Goal: Information Seeking & Learning: Compare options

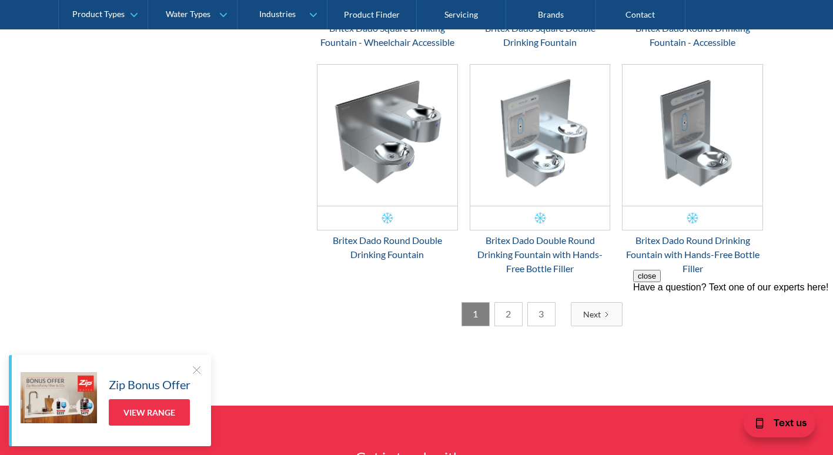
click at [584, 312] on div "Next" at bounding box center [592, 314] width 18 height 12
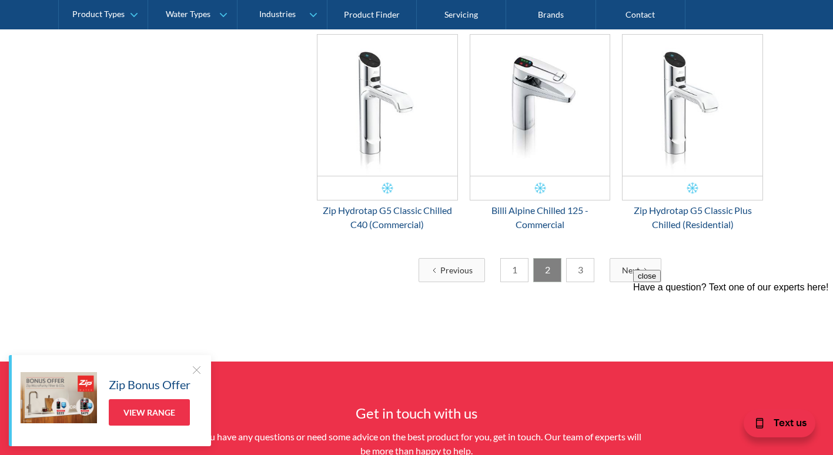
scroll to position [1840, 0]
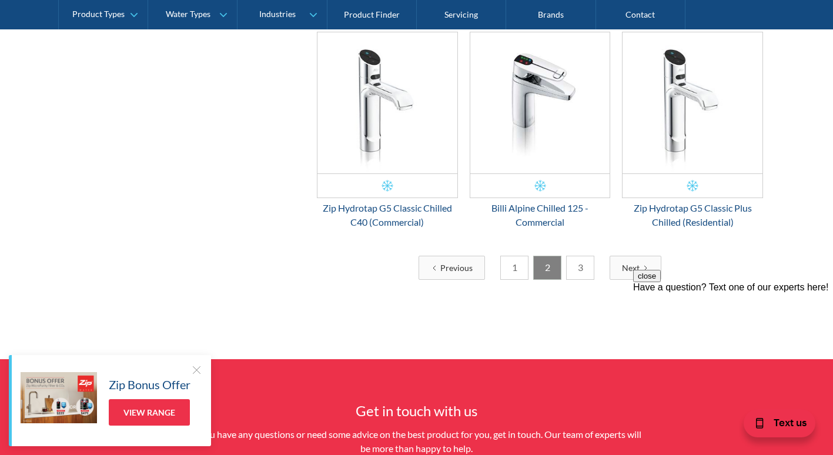
click at [634, 262] on div "Next" at bounding box center [631, 268] width 18 height 12
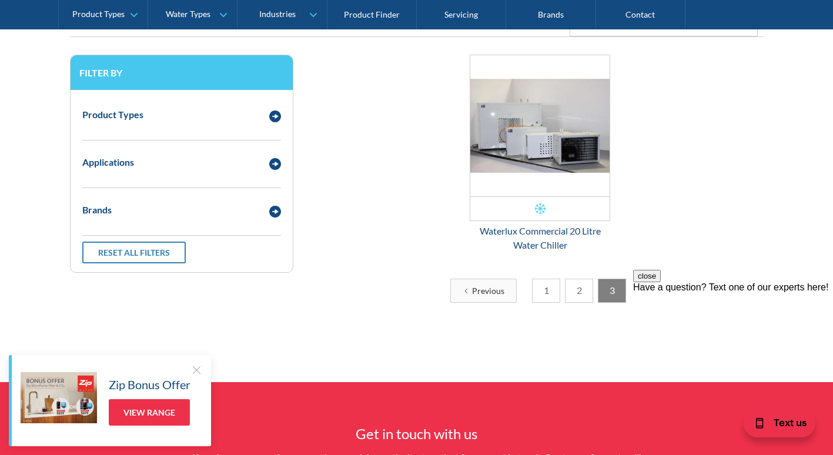
scroll to position [273, 0]
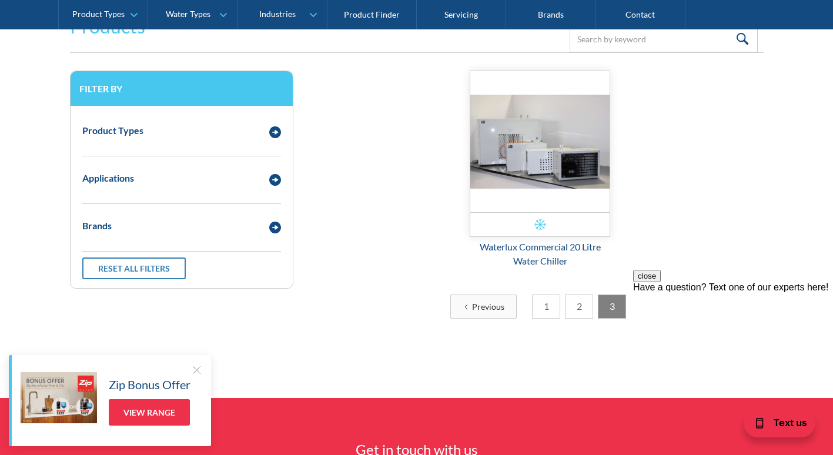
click at [558, 173] on img "Email Form 3" at bounding box center [540, 141] width 140 height 141
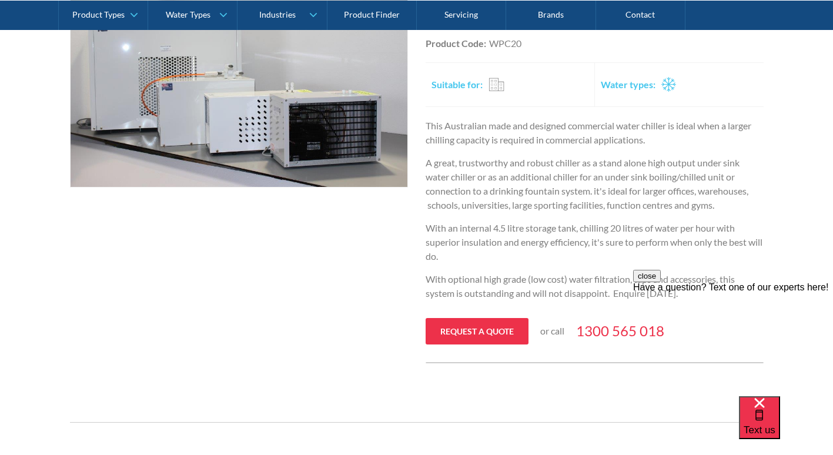
scroll to position [305, 0]
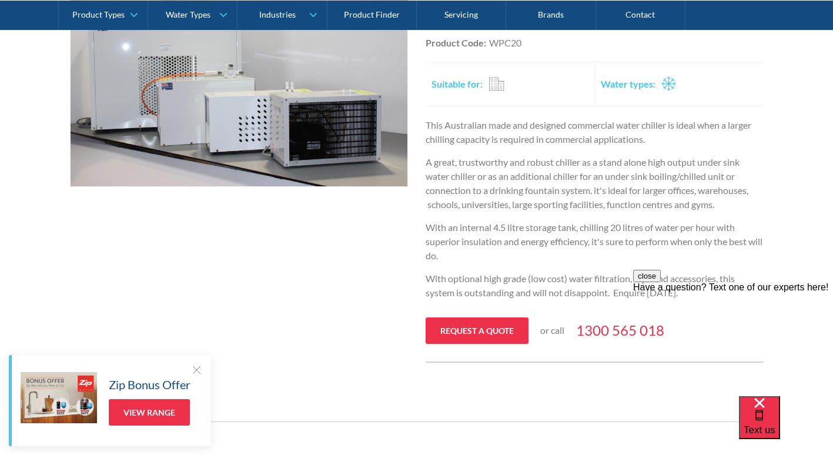
click at [493, 86] on div "Commercial" at bounding box center [497, 83] width 16 height 15
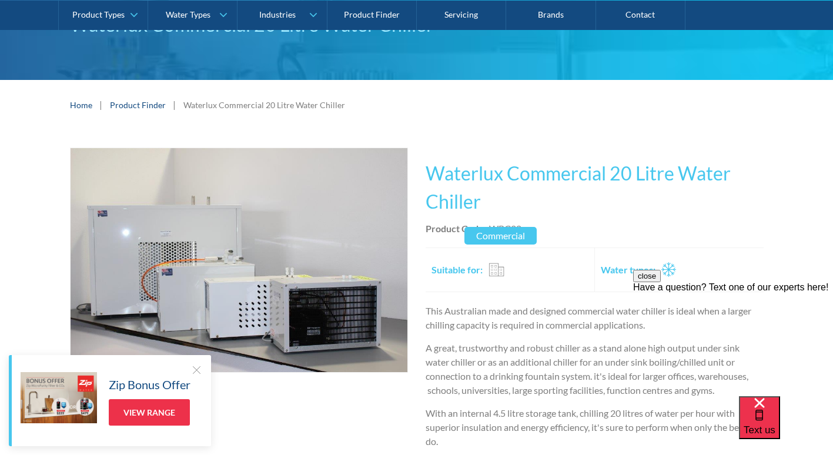
scroll to position [119, 0]
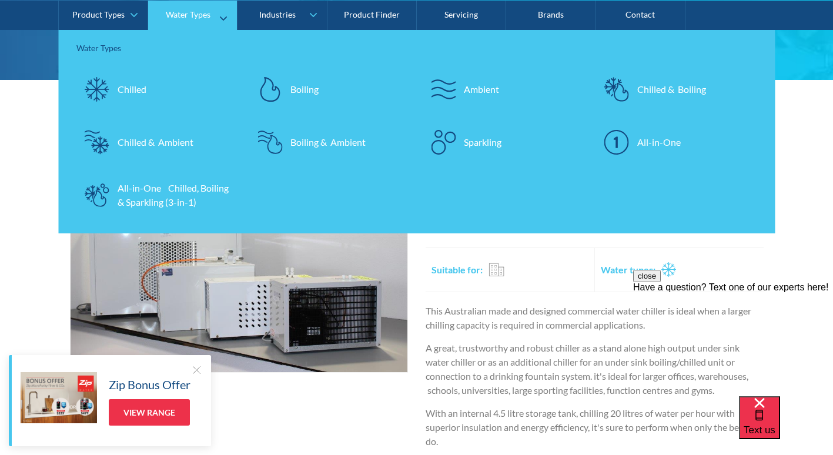
click at [199, 142] on link "Chilled & Ambient" at bounding box center [157, 141] width 162 height 41
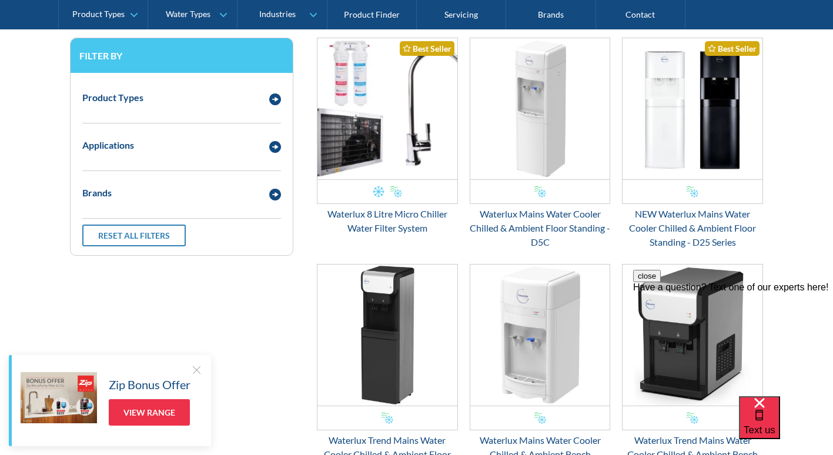
scroll to position [306, 0]
click at [248, 121] on div "Product Types Filtered Water Taps Sensor/Hands Free Taps Water Coolers Drinking…" at bounding box center [181, 103] width 199 height 42
click at [275, 153] on div "Applications" at bounding box center [181, 145] width 210 height 32
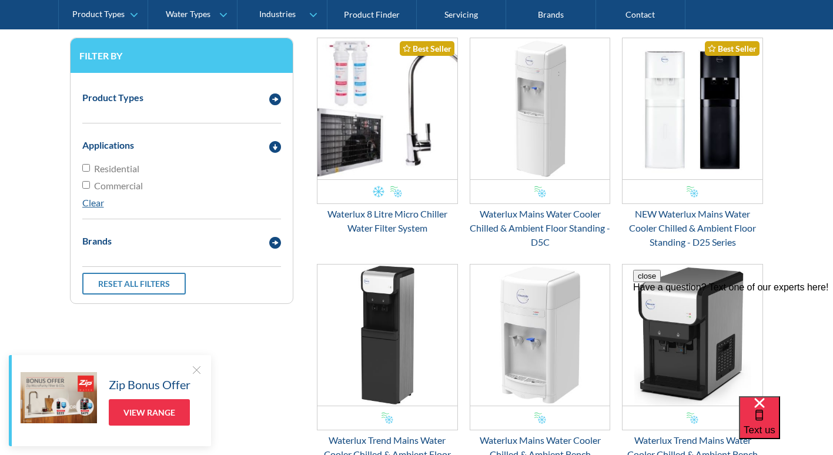
click at [87, 185] on input "Commercial" at bounding box center [86, 185] width 8 height 8
checkbox input "true"
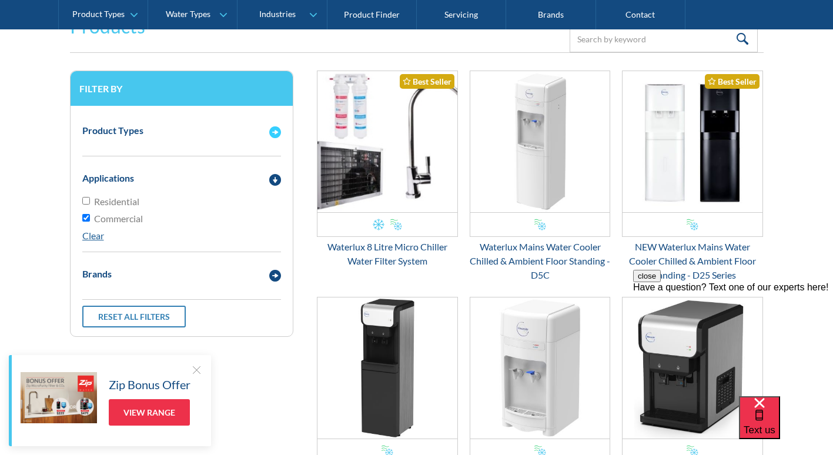
click at [189, 122] on div "Product Types" at bounding box center [181, 131] width 210 height 32
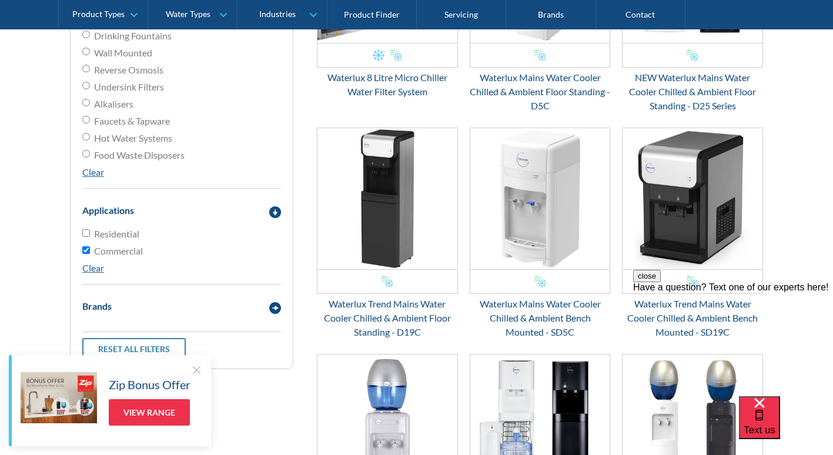
scroll to position [0, 0]
